Goal: Navigation & Orientation: Find specific page/section

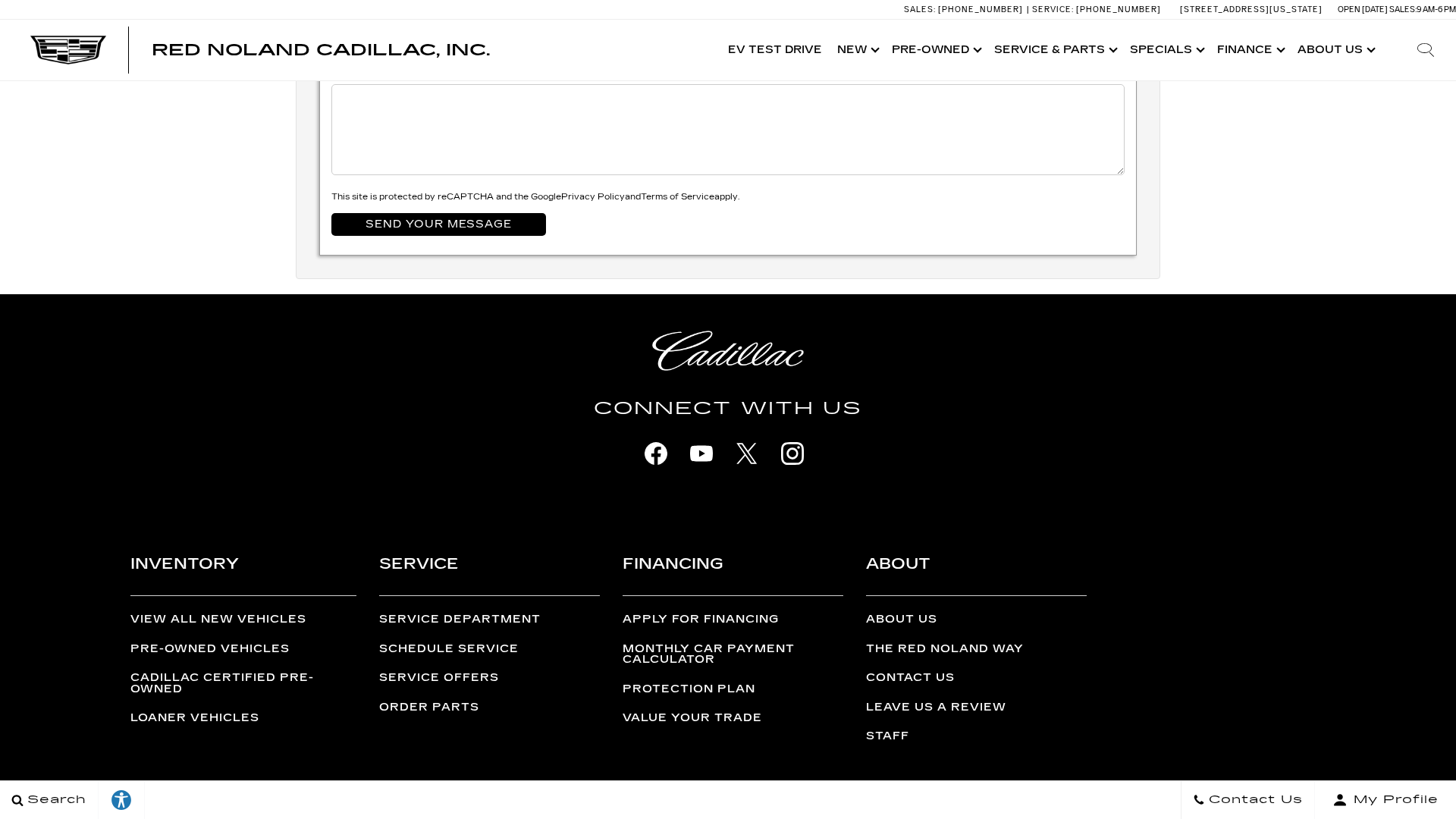
scroll to position [5445, 0]
